Goal: Answer question/provide support: Share knowledge or assist other users

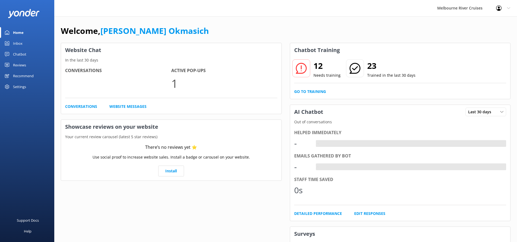
click at [16, 42] on div "Inbox" at bounding box center [17, 43] width 9 height 11
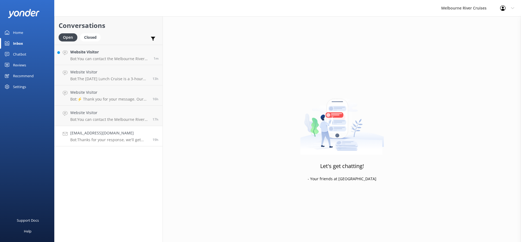
click at [111, 133] on h4 "[EMAIL_ADDRESS][DOMAIN_NAME]" at bounding box center [109, 133] width 78 height 6
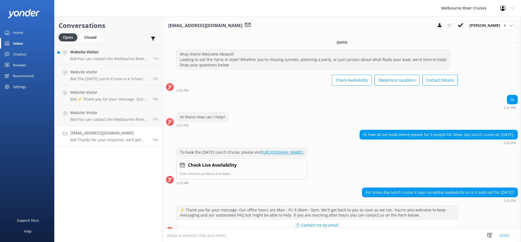
scroll to position [68, 0]
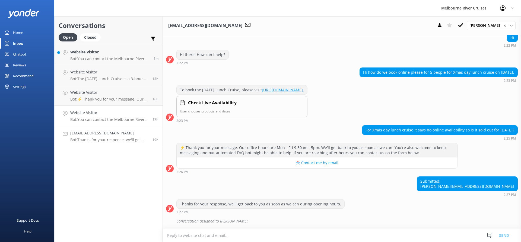
click at [130, 119] on p "Bot: You can contact the Melbourne River Cruises team by emailing [EMAIL_ADDRES…" at bounding box center [109, 119] width 78 height 5
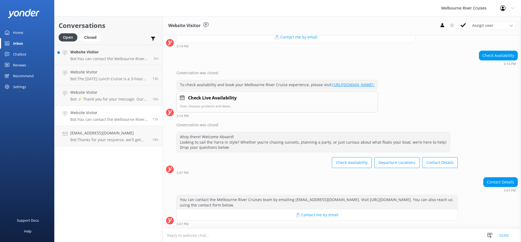
scroll to position [95, 0]
click at [126, 95] on h4 "Website Visitor" at bounding box center [109, 92] width 78 height 6
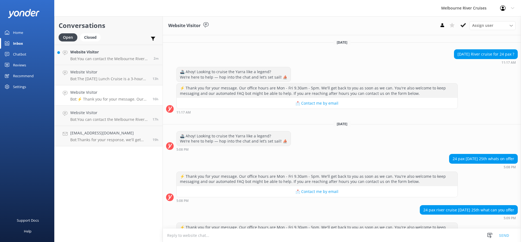
scroll to position [28, 0]
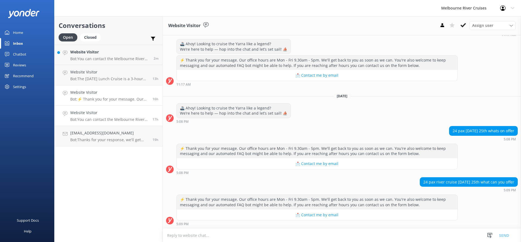
click at [119, 111] on h4 "Website Visitor" at bounding box center [109, 113] width 78 height 6
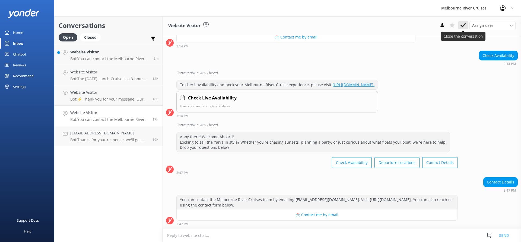
scroll to position [95, 0]
click at [463, 25] on use at bounding box center [462, 25] width 5 height 4
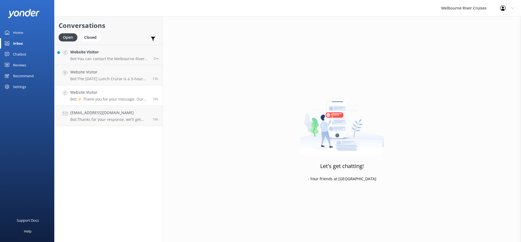
click at [110, 94] on h4 "Website Visitor" at bounding box center [109, 92] width 78 height 6
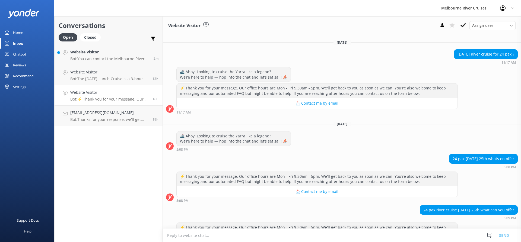
scroll to position [21, 0]
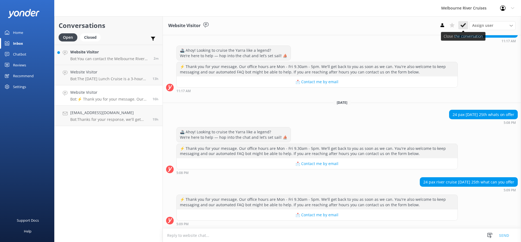
click at [465, 24] on use at bounding box center [462, 25] width 5 height 4
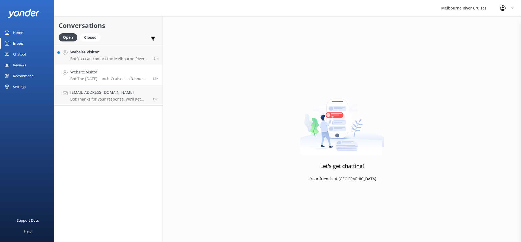
click at [122, 75] on h4 "Website Visitor" at bounding box center [109, 72] width 78 height 6
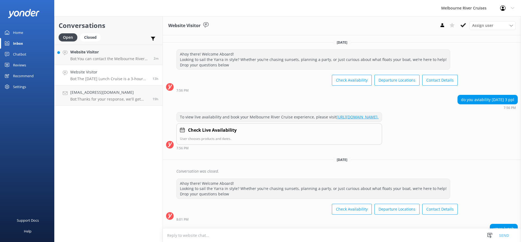
scroll to position [46, 0]
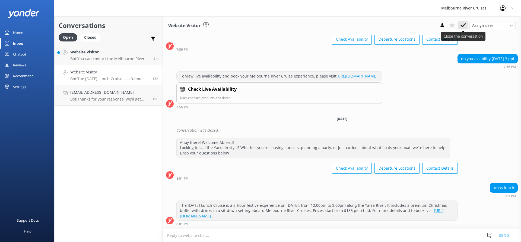
click at [463, 26] on use at bounding box center [462, 25] width 5 height 4
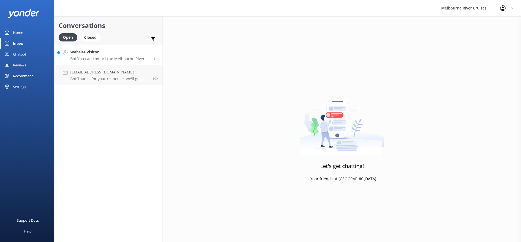
click at [100, 55] on div "Website Visitor Bot: You can contact the Melbourne River Cruises team by emaili…" at bounding box center [109, 55] width 79 height 12
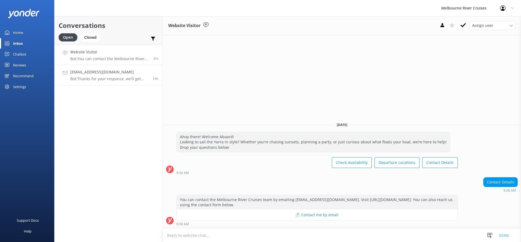
click at [87, 79] on p "Bot: Thanks for your response, we'll get back to you as soon as we can during o…" at bounding box center [109, 78] width 78 height 5
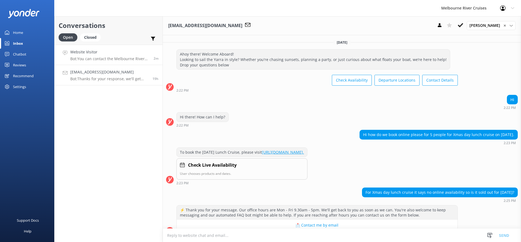
click at [111, 56] on div "Website Visitor Bot: You can contact the Melbourne River Cruises team by emaili…" at bounding box center [109, 55] width 79 height 12
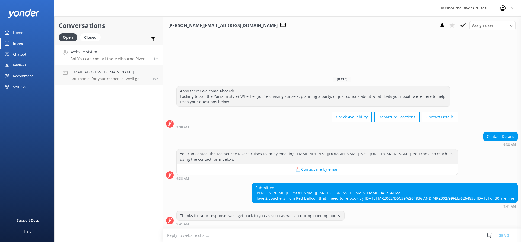
drag, startPoint x: 273, startPoint y: 177, endPoint x: 240, endPoint y: 178, distance: 33.1
click at [252, 183] on div "Submitted: [PERSON_NAME] [PERSON_NAME][EMAIL_ADDRESS][DOMAIN_NAME] 0417541699 H…" at bounding box center [384, 193] width 265 height 20
copy div "[PERSON_NAME]"
click at [506, 27] on div "Assign user" at bounding box center [491, 26] width 43 height 6
click at [488, 81] on div "[PERSON_NAME]" at bounding box center [485, 80] width 26 height 5
